Goal: Information Seeking & Learning: Check status

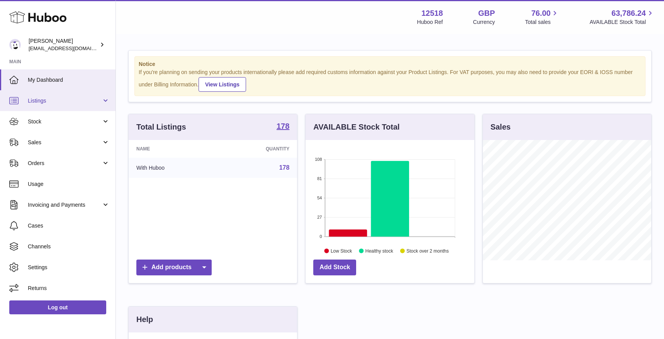
scroll to position [120, 168]
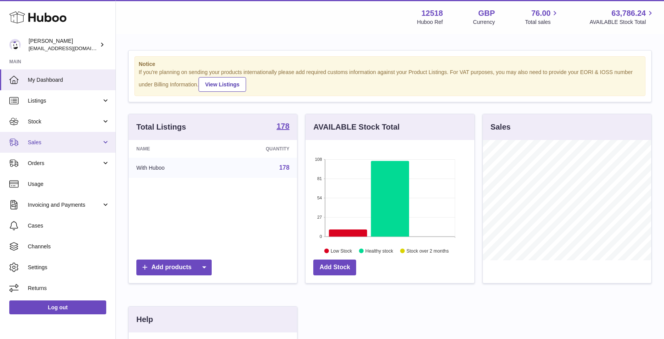
click at [42, 144] on span "Sales" at bounding box center [65, 142] width 74 height 7
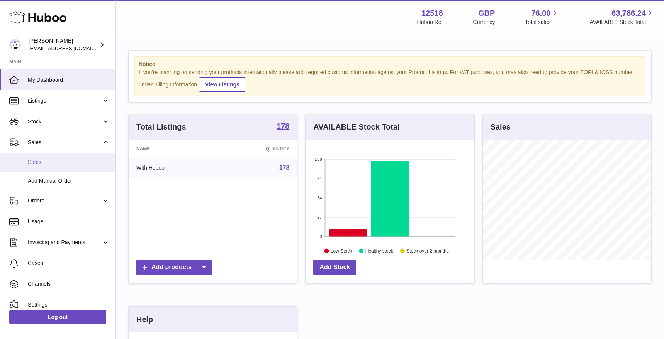
click at [39, 161] on span "Sales" at bounding box center [69, 162] width 82 height 7
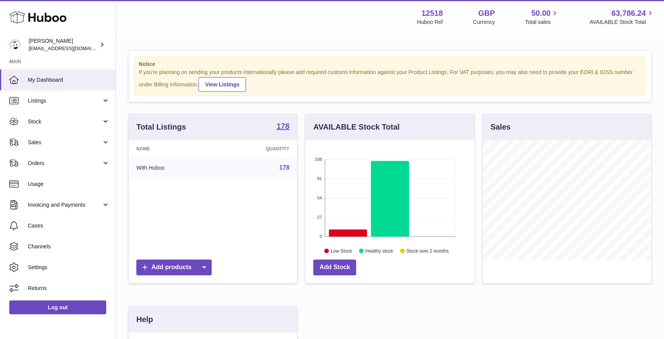
scroll to position [120, 168]
click at [43, 142] on span "Sales" at bounding box center [65, 142] width 74 height 7
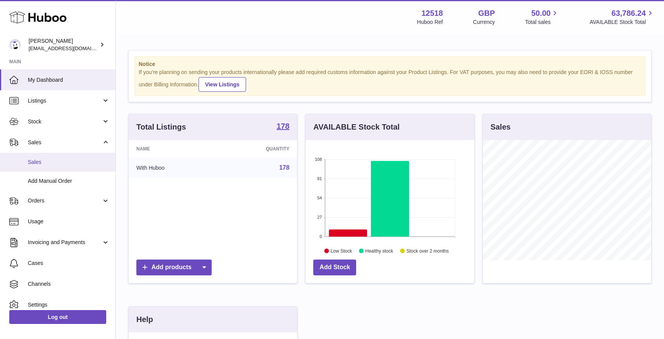
click at [40, 161] on span "Sales" at bounding box center [69, 162] width 82 height 7
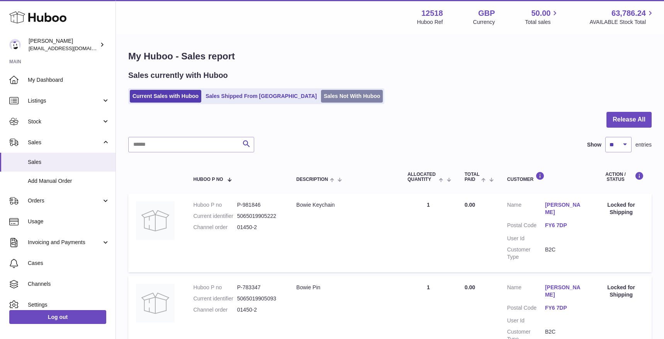
click at [322, 97] on link "Sales Not With Huboo" at bounding box center [352, 96] width 62 height 13
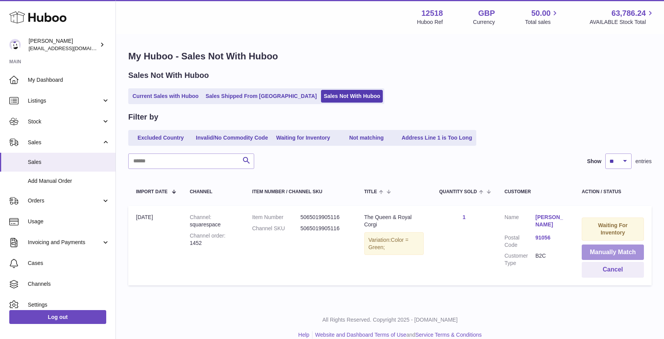
click at [622, 252] on button "Manually Match" at bounding box center [613, 253] width 62 height 16
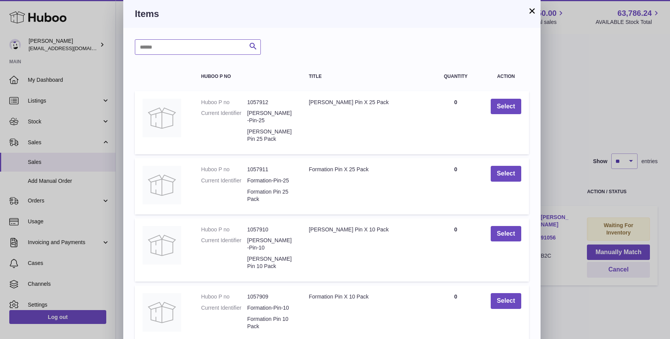
click at [193, 46] on input "text" at bounding box center [198, 46] width 126 height 15
type input "****"
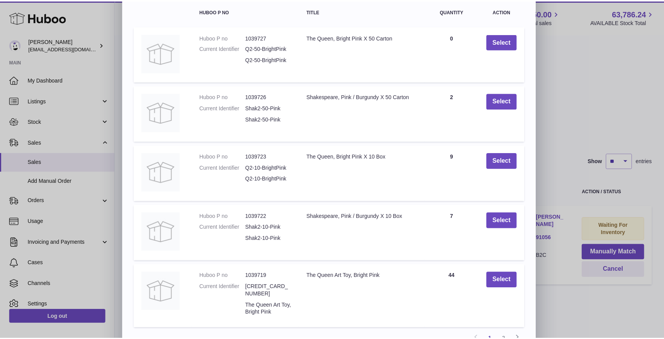
scroll to position [100, 0]
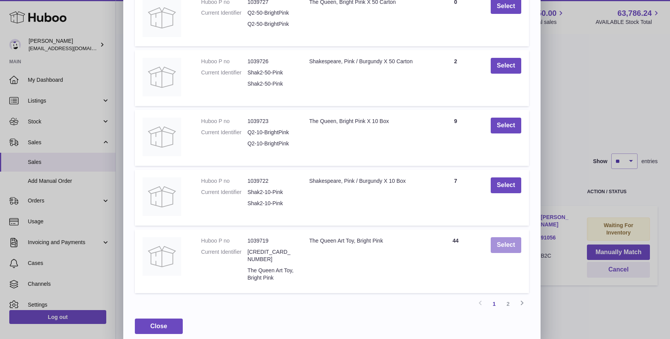
click at [507, 245] on button "Select" at bounding box center [505, 245] width 31 height 16
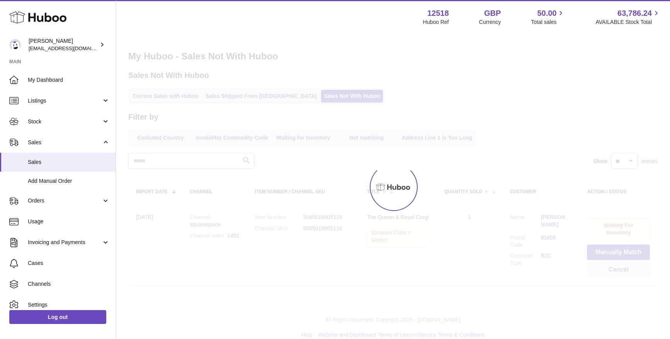
scroll to position [0, 0]
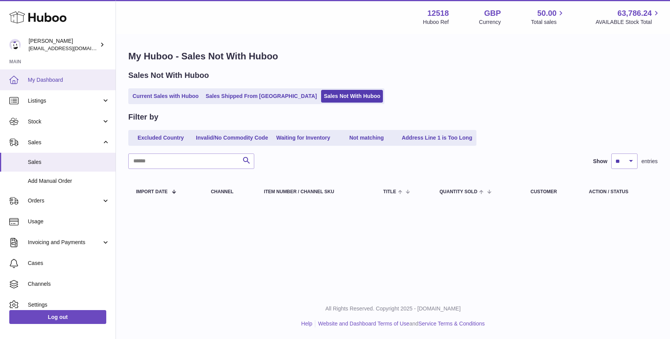
click at [49, 78] on span "My Dashboard" at bounding box center [69, 79] width 82 height 7
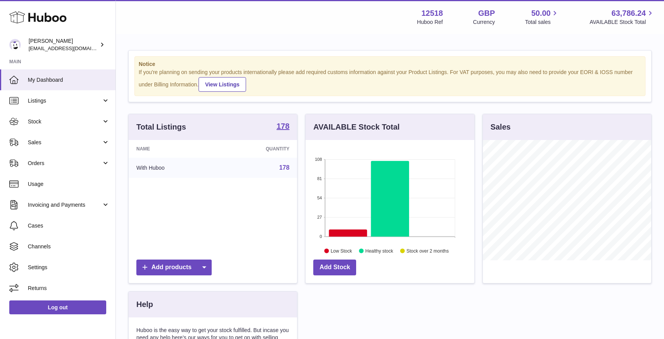
scroll to position [120, 168]
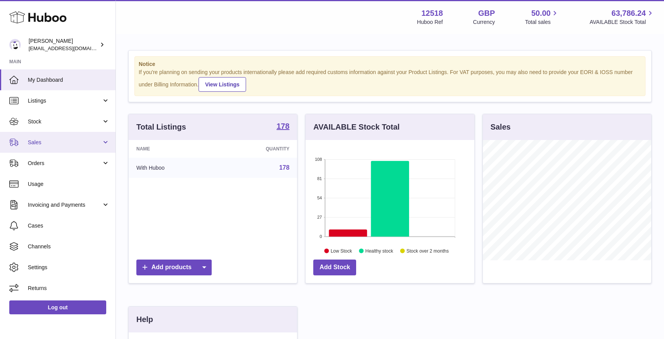
click at [49, 139] on span "Sales" at bounding box center [65, 142] width 74 height 7
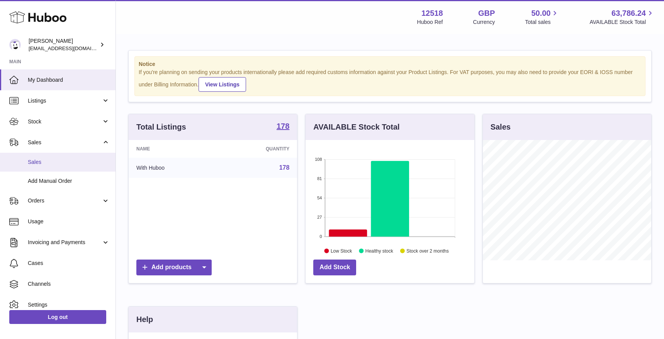
click at [35, 163] on span "Sales" at bounding box center [69, 162] width 82 height 7
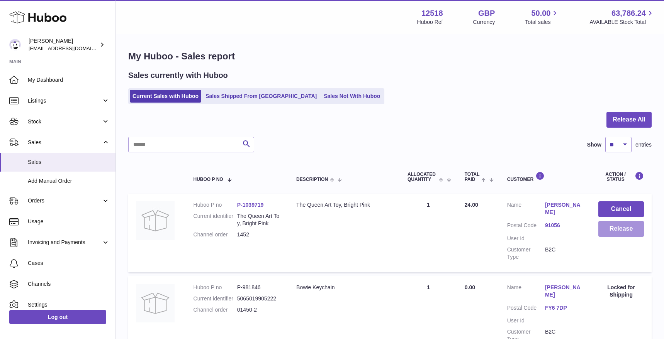
click at [628, 232] on button "Release" at bounding box center [621, 229] width 46 height 16
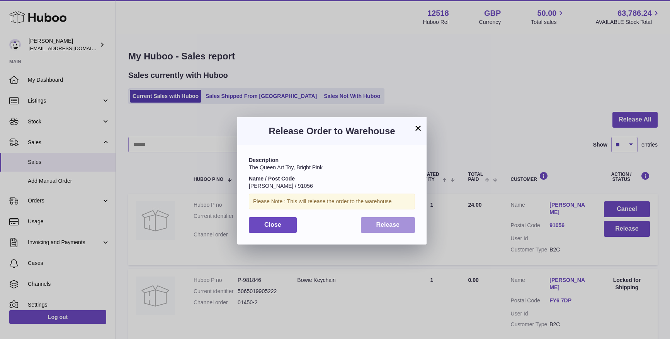
click at [395, 226] on span "Release" at bounding box center [388, 225] width 24 height 7
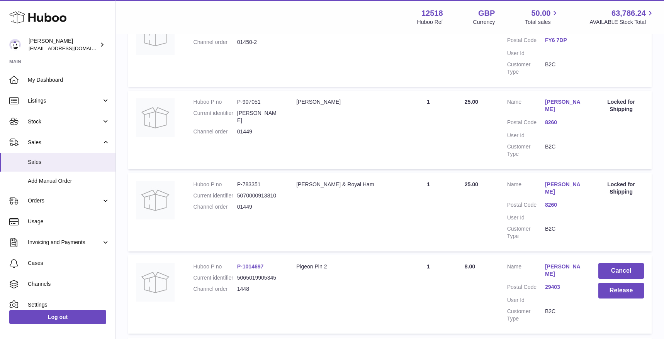
scroll to position [353, 0]
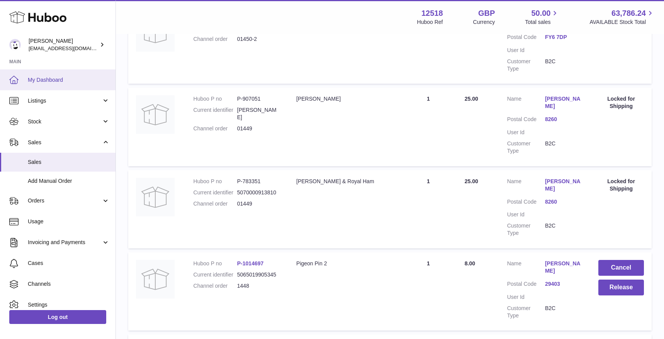
click at [51, 80] on span "My Dashboard" at bounding box center [69, 79] width 82 height 7
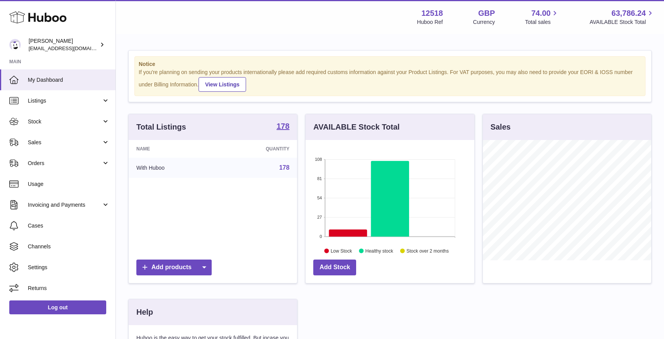
scroll to position [120, 168]
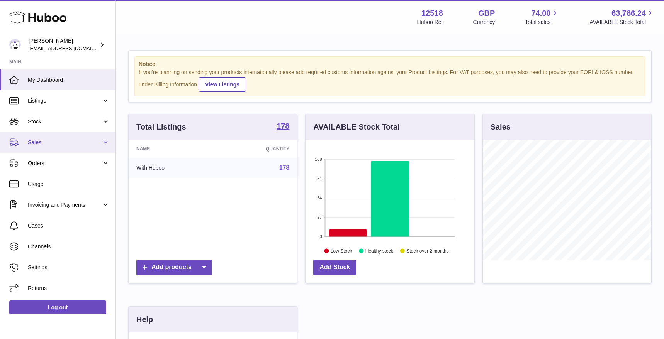
click at [41, 141] on span "Sales" at bounding box center [65, 142] width 74 height 7
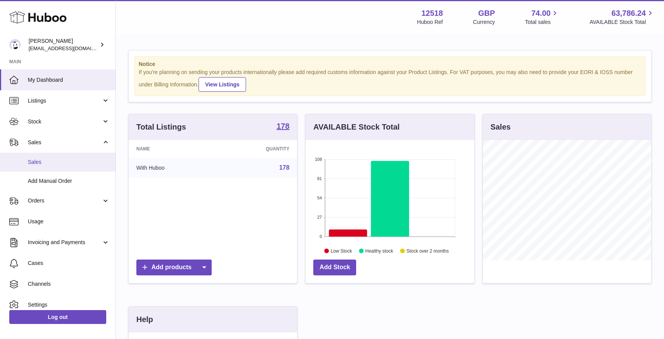
click at [40, 165] on span "Sales" at bounding box center [69, 162] width 82 height 7
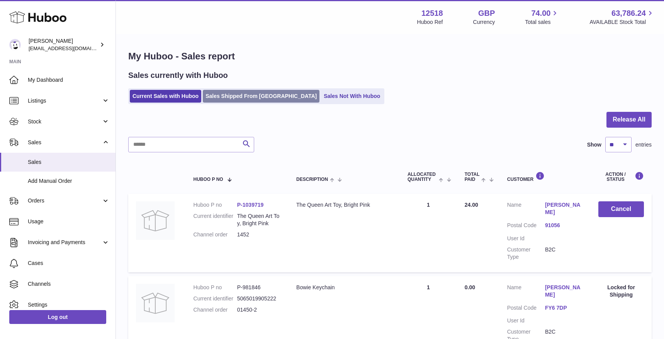
click at [258, 95] on link "Sales Shipped From [GEOGRAPHIC_DATA]" at bounding box center [261, 96] width 117 height 13
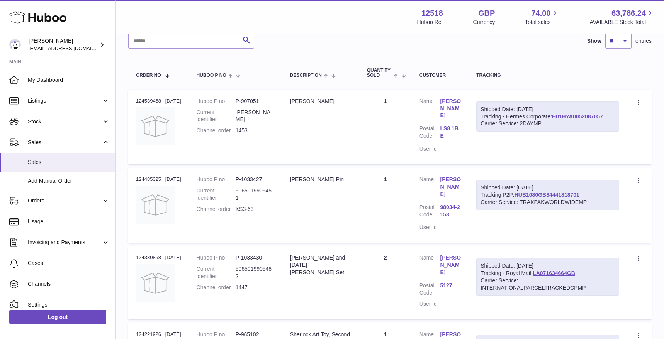
scroll to position [94, 0]
click at [42, 224] on span "Usage" at bounding box center [69, 221] width 82 height 7
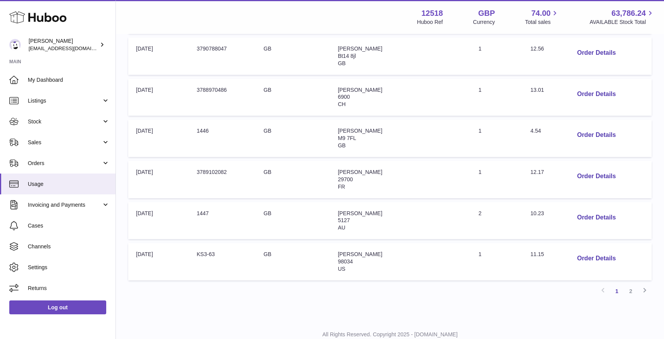
scroll to position [338, 0]
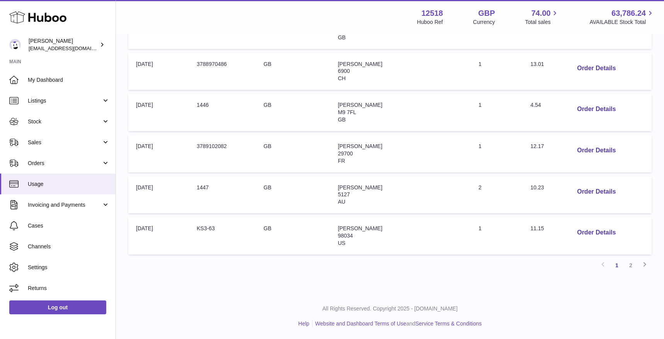
click at [630, 264] on link "2" at bounding box center [631, 266] width 14 height 14
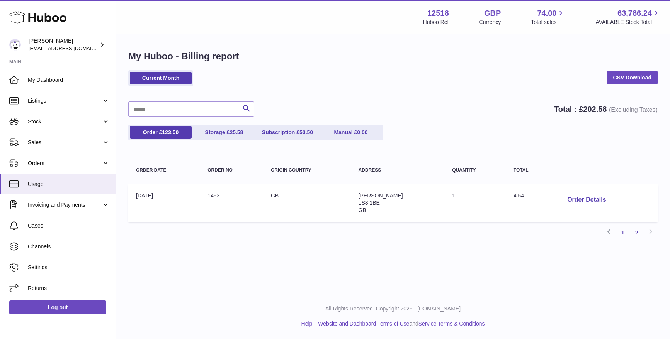
click at [626, 233] on link "1" at bounding box center [622, 233] width 14 height 14
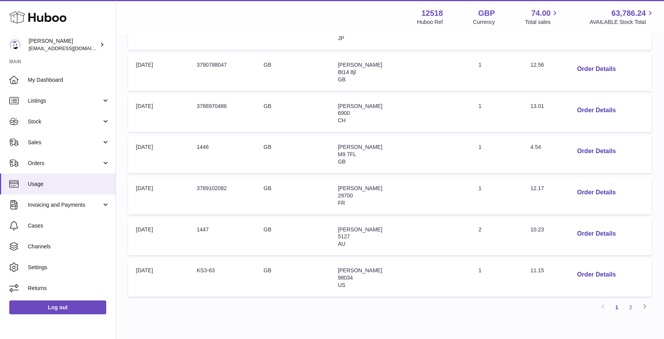
scroll to position [338, 0]
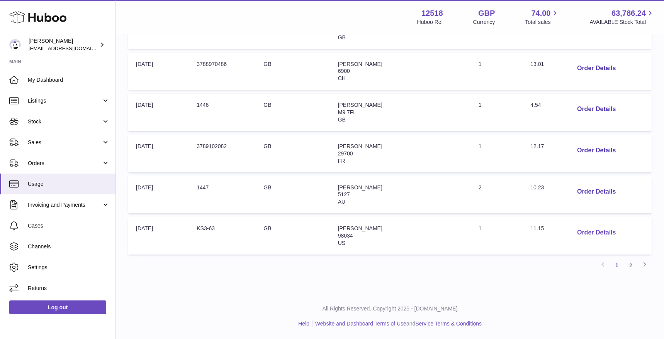
click at [592, 231] on button "Order Details" at bounding box center [596, 233] width 51 height 16
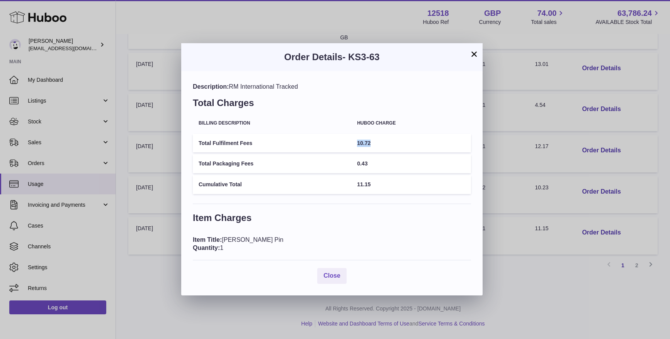
drag, startPoint x: 374, startPoint y: 143, endPoint x: 355, endPoint y: 144, distance: 19.3
click at [356, 144] on td "10.72" at bounding box center [411, 143] width 120 height 19
copy span "10.72"
drag, startPoint x: 433, startPoint y: 291, endPoint x: 430, endPoint y: 266, distance: 24.9
click at [437, 322] on div "× Order Details - KS3-63 Description: RM International Tracked Total Charges Bi…" at bounding box center [335, 169] width 670 height 339
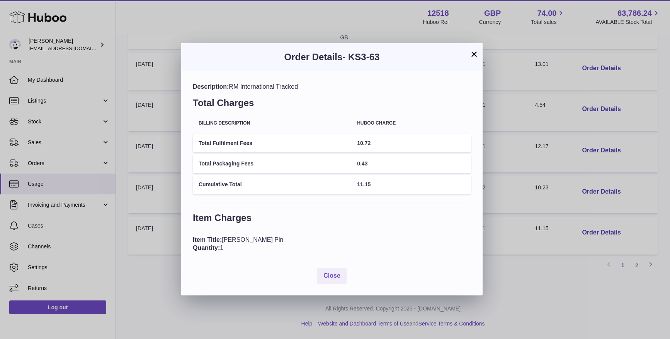
drag, startPoint x: 439, startPoint y: 215, endPoint x: 439, endPoint y: 209, distance: 5.4
click at [439, 214] on h3 "Item Charges" at bounding box center [332, 220] width 278 height 16
click at [475, 51] on button "×" at bounding box center [473, 53] width 9 height 9
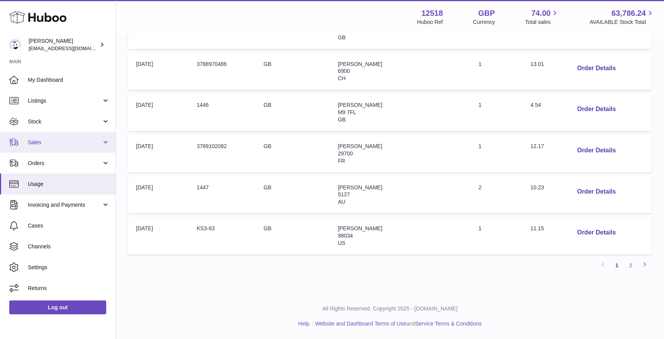
click at [42, 143] on span "Sales" at bounding box center [65, 142] width 74 height 7
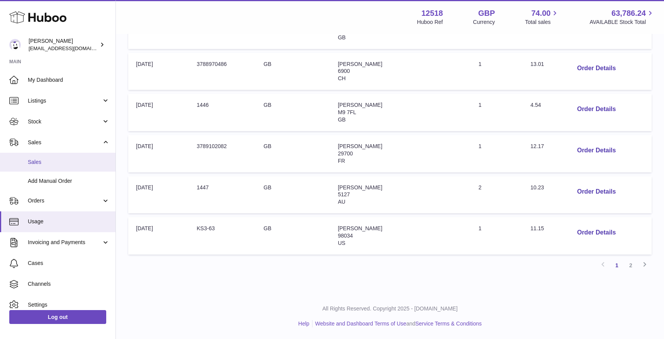
click at [42, 166] on link "Sales" at bounding box center [57, 162] width 115 height 19
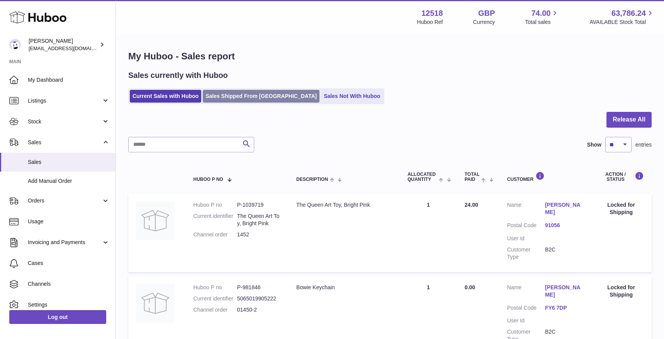
click at [237, 98] on link "Sales Shipped From [GEOGRAPHIC_DATA]" at bounding box center [261, 96] width 117 height 13
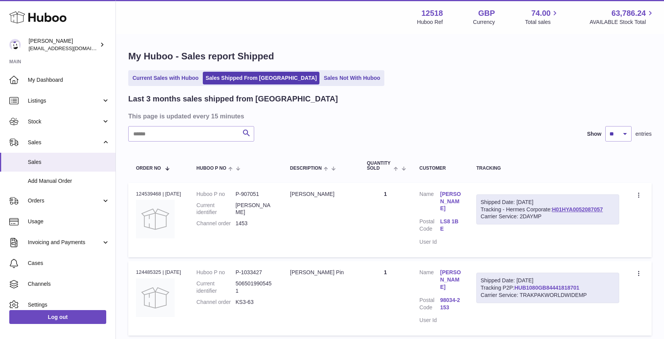
click at [561, 285] on link "HUB1080GB84441818701" at bounding box center [546, 288] width 65 height 6
click at [74, 243] on span "Invoicing and Payments" at bounding box center [65, 242] width 74 height 7
click at [50, 263] on span "Billing History" at bounding box center [69, 262] width 82 height 7
